Goal: Task Accomplishment & Management: Manage account settings

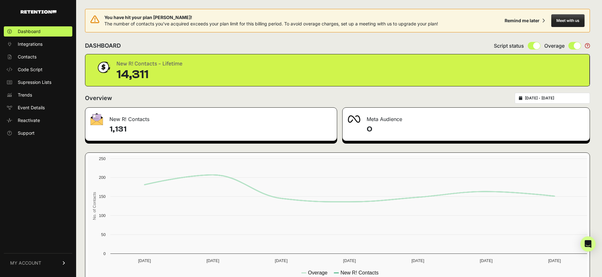
type input "[DATE]"
click at [557, 98] on input "[DATE] - [DATE]" at bounding box center [555, 98] width 61 height 5
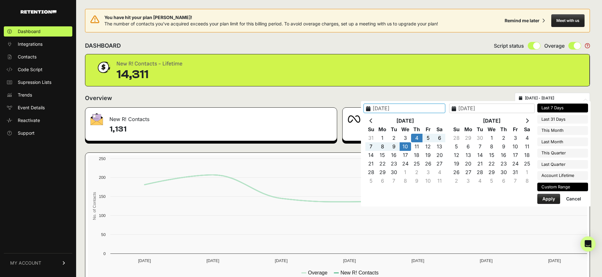
type input "[DATE]"
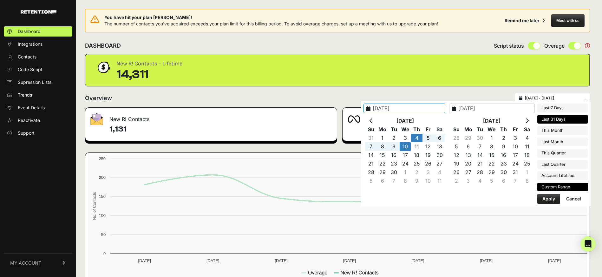
type input "[DATE]"
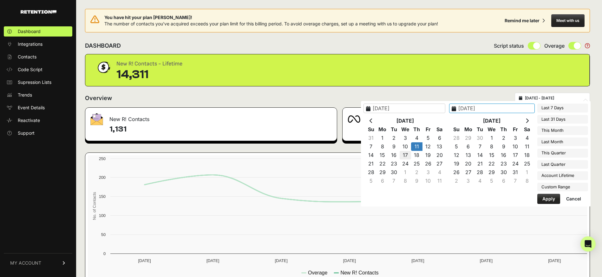
type input "[DATE]"
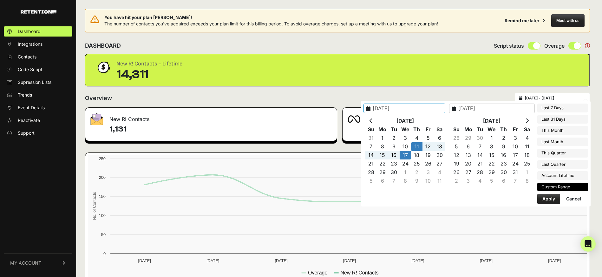
type input "[DATE]"
click at [546, 198] on button "Apply" at bounding box center [549, 199] width 23 height 10
type input "[DATE] - [DATE]"
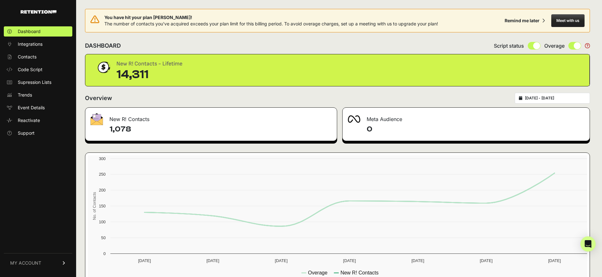
click at [43, 263] on link "MY ACCOUNT" at bounding box center [38, 262] width 69 height 19
click at [42, 265] on link "Sign Out" at bounding box center [38, 267] width 69 height 10
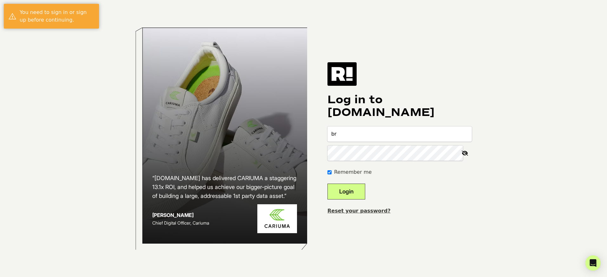
type input "[PERSON_NAME][EMAIL_ADDRESS][DOMAIN_NAME]"
click at [328, 183] on button "Login" at bounding box center [347, 191] width 38 height 16
